Goal: Navigation & Orientation: Find specific page/section

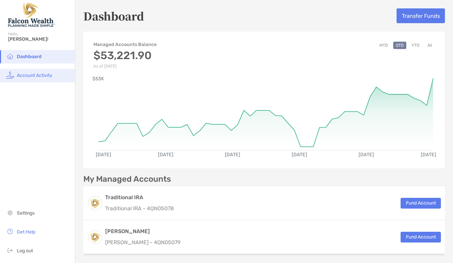
click at [40, 74] on span "Account Activity" at bounding box center [35, 76] width 36 height 6
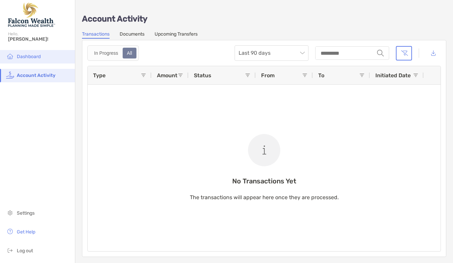
click at [35, 57] on span "Dashboard" at bounding box center [29, 57] width 24 height 6
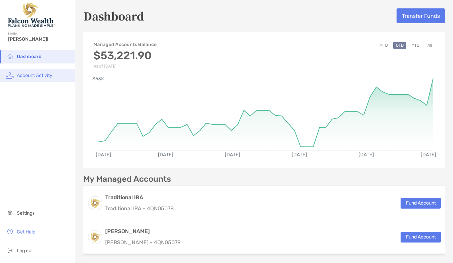
click at [38, 73] on span "Account Activity" at bounding box center [35, 76] width 36 height 6
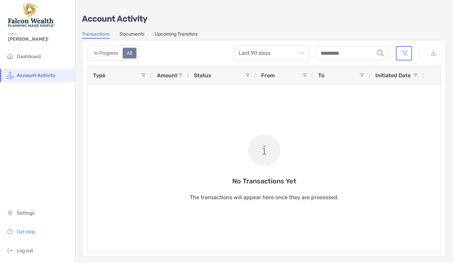
click at [133, 33] on link "Documents" at bounding box center [132, 34] width 25 height 7
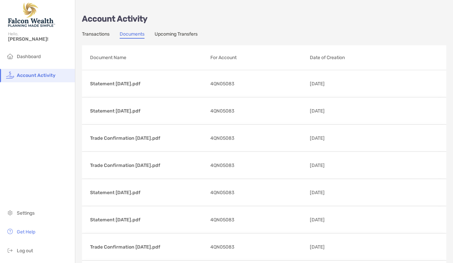
click at [174, 34] on link "Upcoming Transfers" at bounding box center [176, 34] width 43 height 7
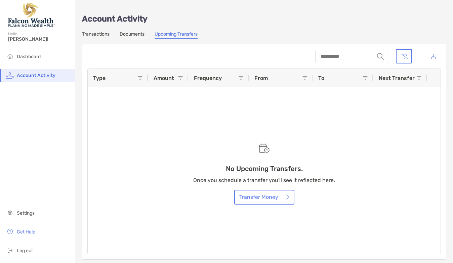
click at [93, 35] on link "Transactions" at bounding box center [96, 34] width 28 height 7
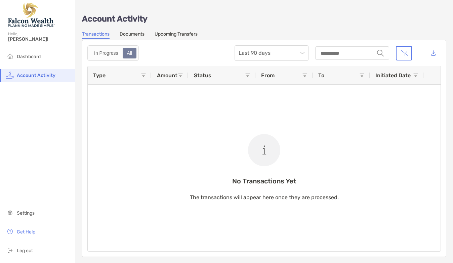
click at [136, 30] on div "Account Activity Transactions Documents Upcoming Transfers In Progress All Last…" at bounding box center [264, 132] width 378 height 264
click at [133, 34] on link "Documents" at bounding box center [132, 34] width 25 height 7
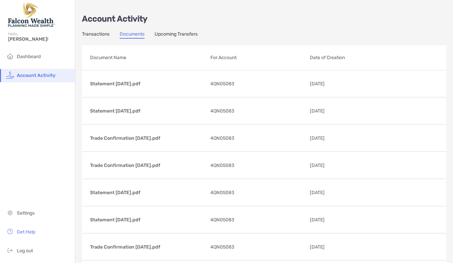
click at [100, 32] on link "Transactions" at bounding box center [96, 34] width 28 height 7
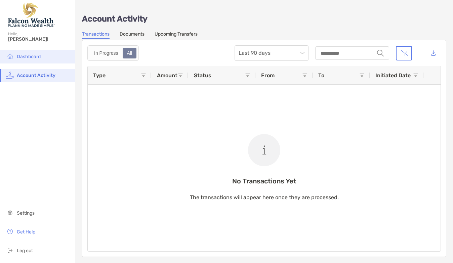
click at [26, 56] on span "Dashboard" at bounding box center [29, 57] width 24 height 6
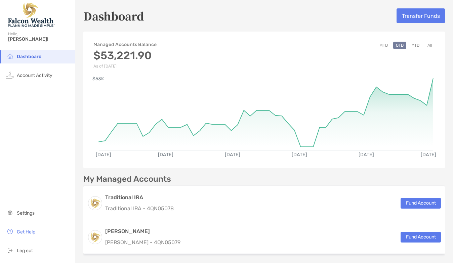
click at [425, 43] on button "All" at bounding box center [430, 45] width 10 height 7
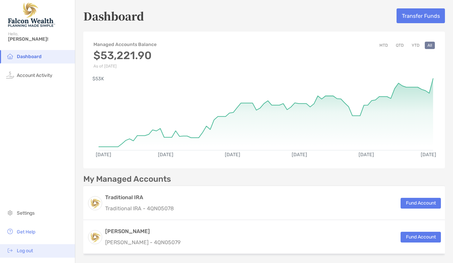
click at [25, 250] on span "Log out" at bounding box center [25, 251] width 16 height 6
